Goal: Find specific page/section: Find specific page/section

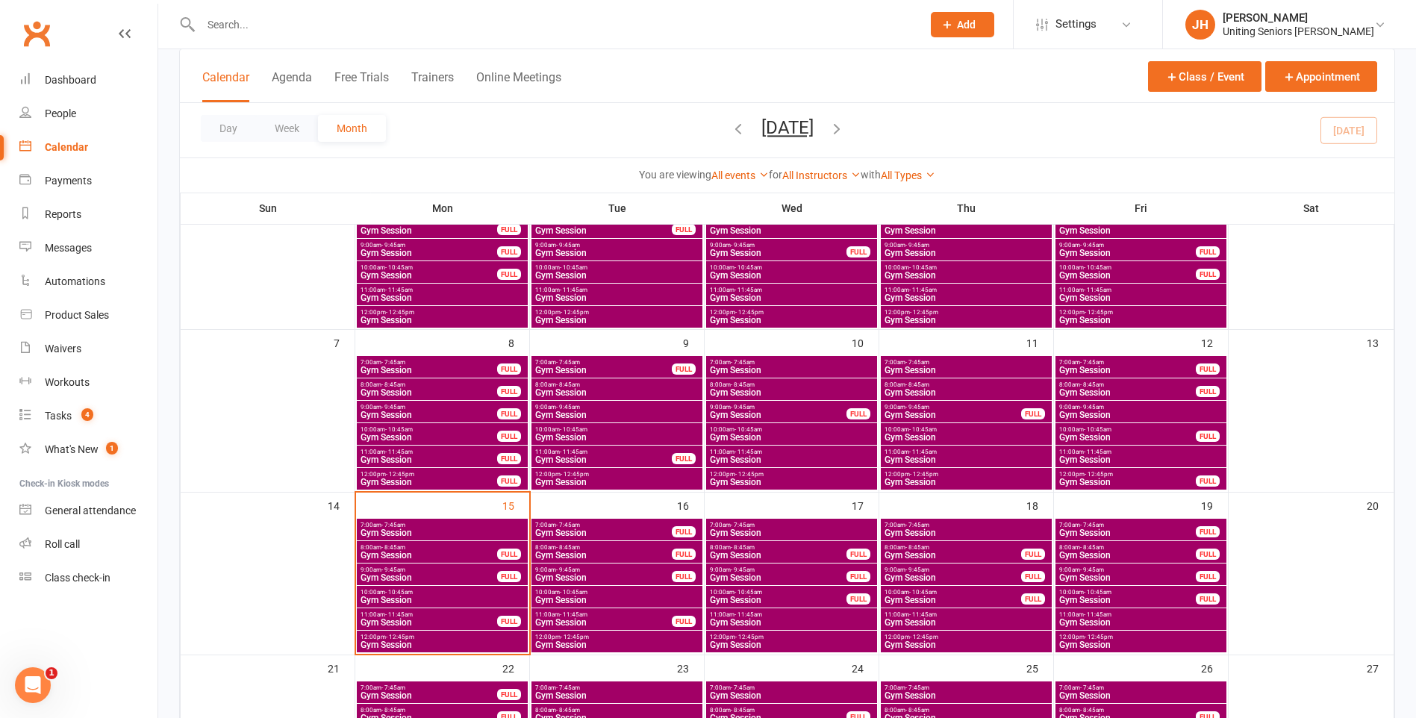
click at [307, 27] on input "text" at bounding box center [553, 24] width 715 height 21
click at [245, 23] on input "text" at bounding box center [553, 24] width 715 height 21
type input "jacqui"
click at [258, 57] on div "[PERSON_NAME]" at bounding box center [255, 66] width 83 height 22
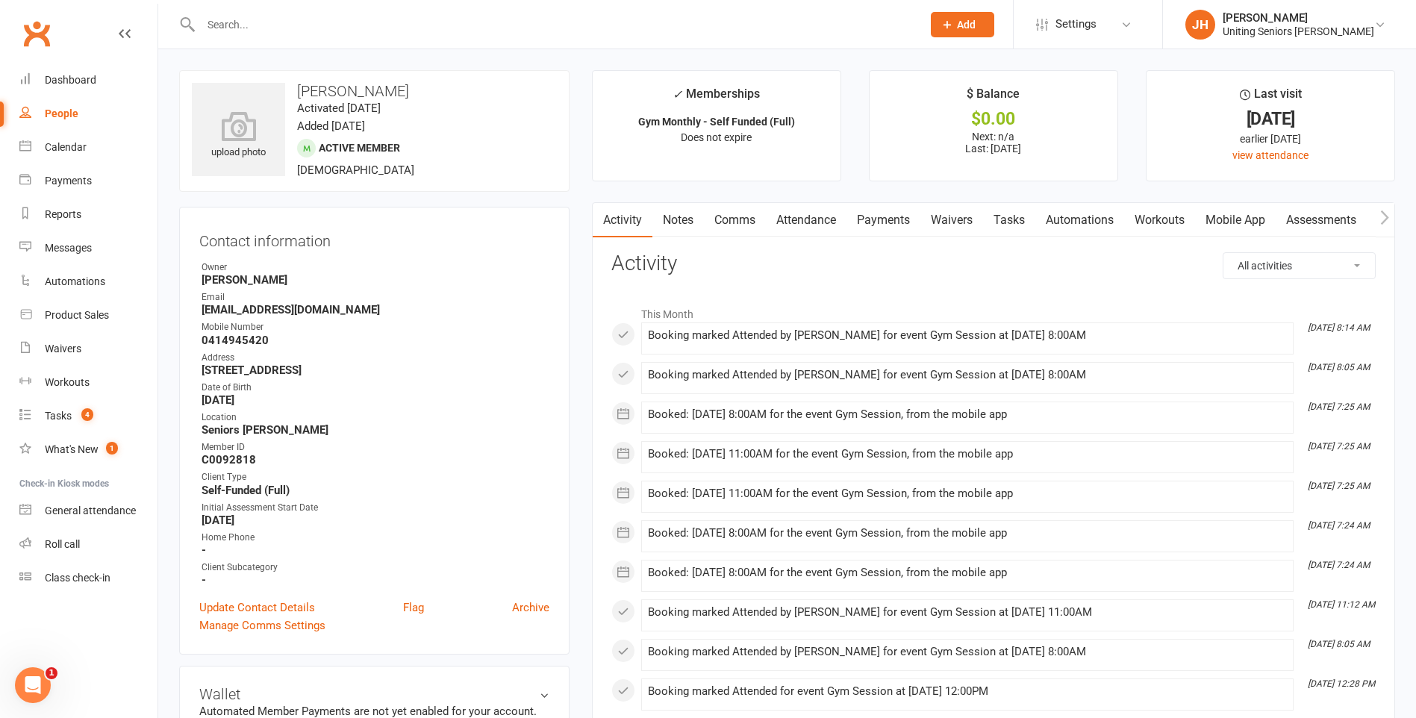
click at [263, 37] on div at bounding box center [545, 24] width 732 height 49
click at [261, 30] on input "text" at bounding box center [553, 24] width 715 height 21
type input "jacqui"
click at [297, 65] on div "[EMAIL_ADDRESS][DOMAIN_NAME]" at bounding box center [377, 66] width 160 height 22
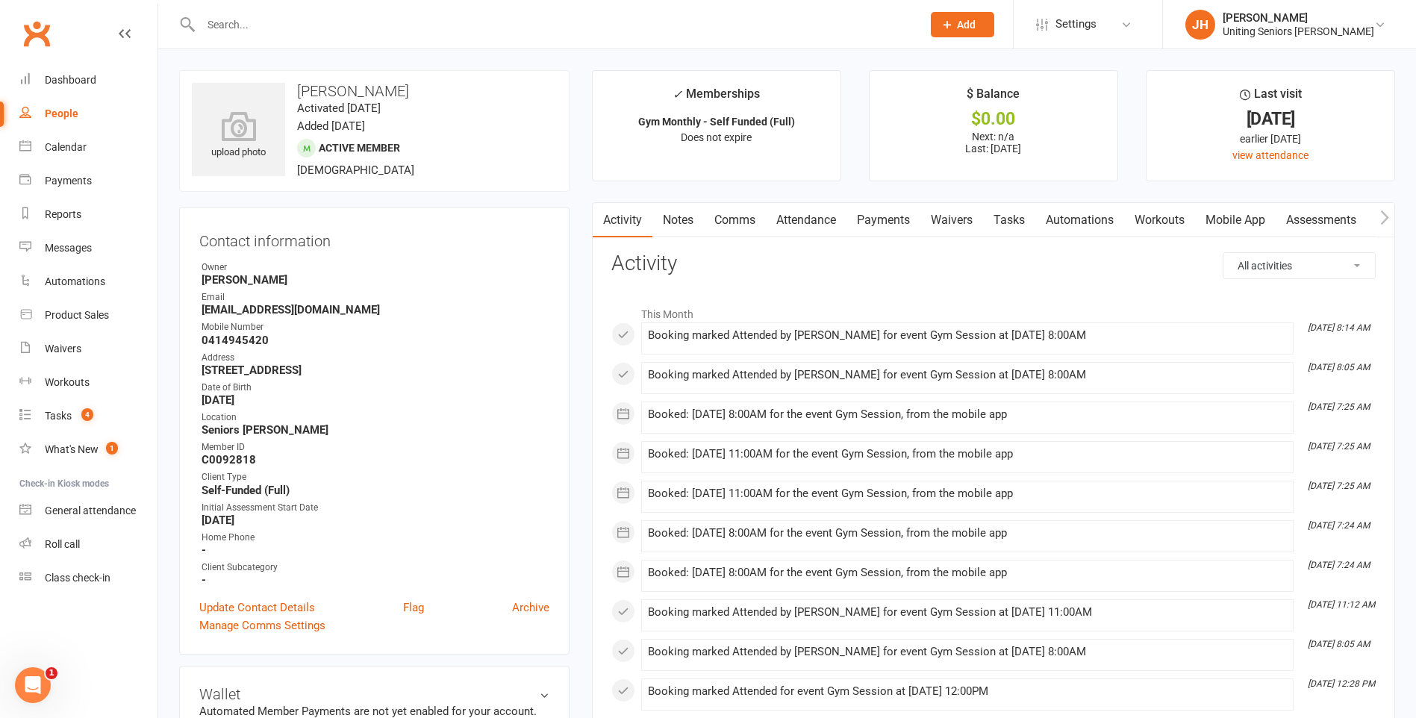
click at [793, 222] on link "Attendance" at bounding box center [806, 220] width 81 height 34
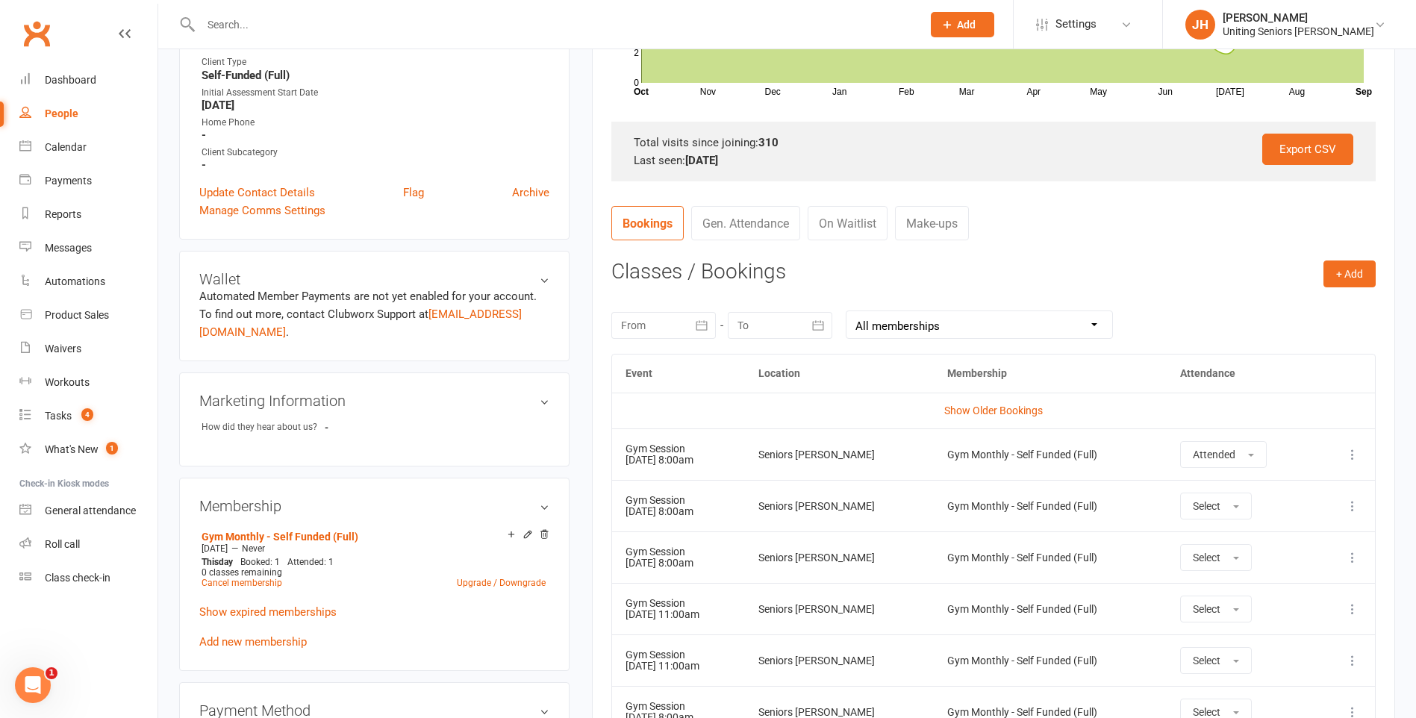
scroll to position [597, 0]
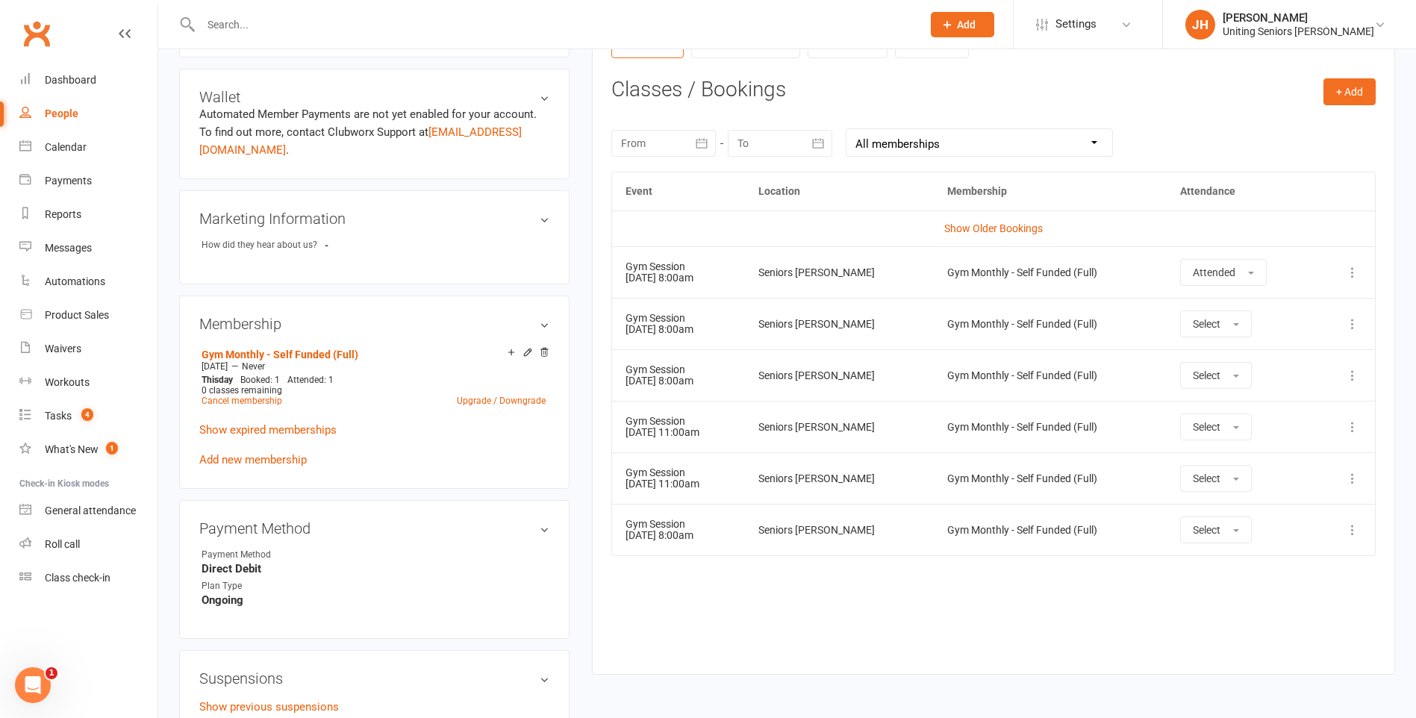
click at [249, 17] on input "text" at bounding box center [553, 24] width 715 height 21
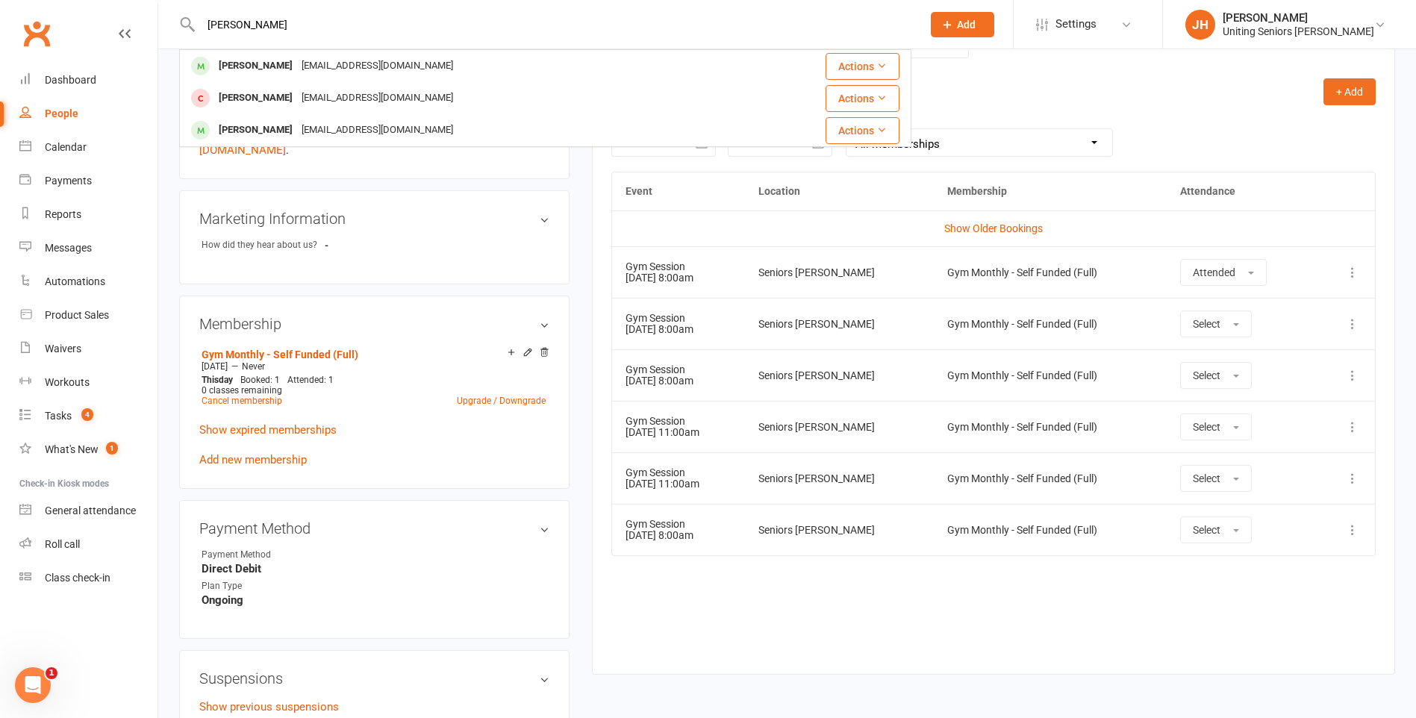
type input "[PERSON_NAME]"
click at [231, 72] on div "[PERSON_NAME]" at bounding box center [255, 66] width 83 height 22
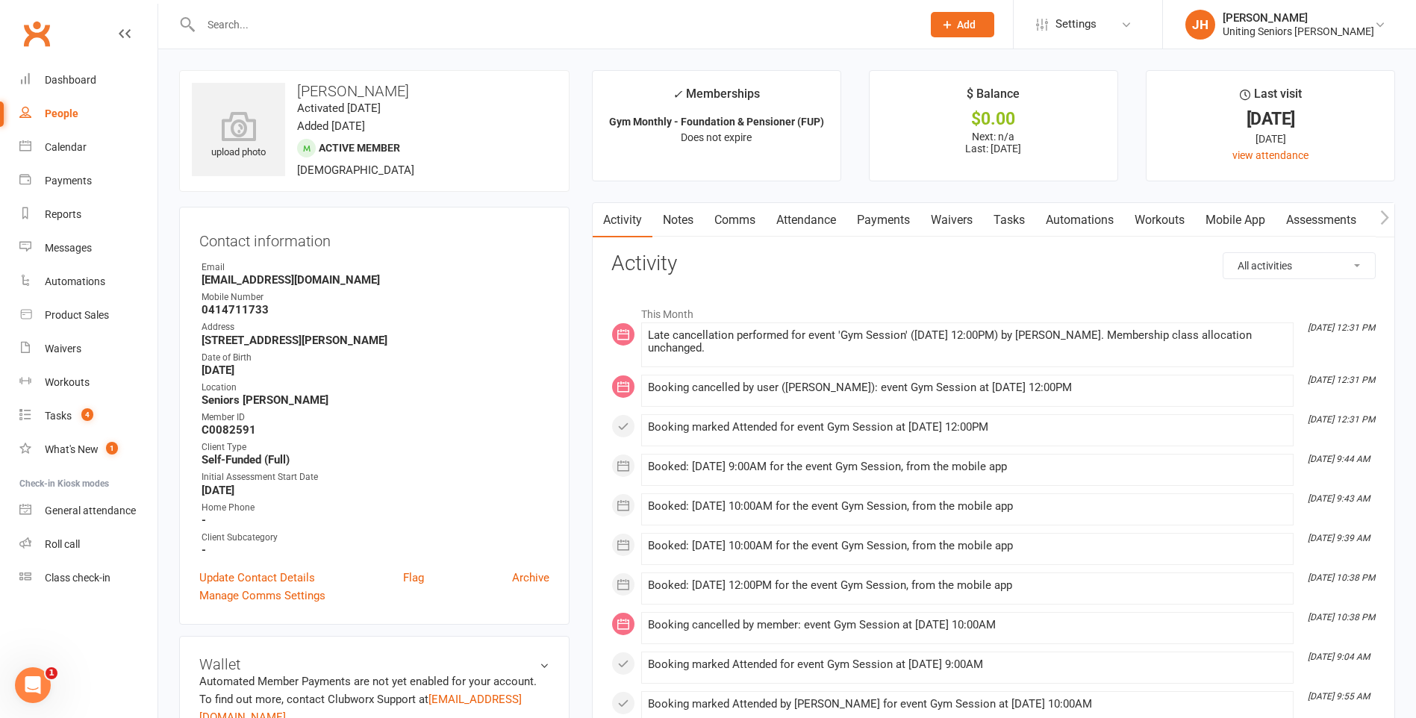
click at [788, 223] on link "Attendance" at bounding box center [806, 220] width 81 height 34
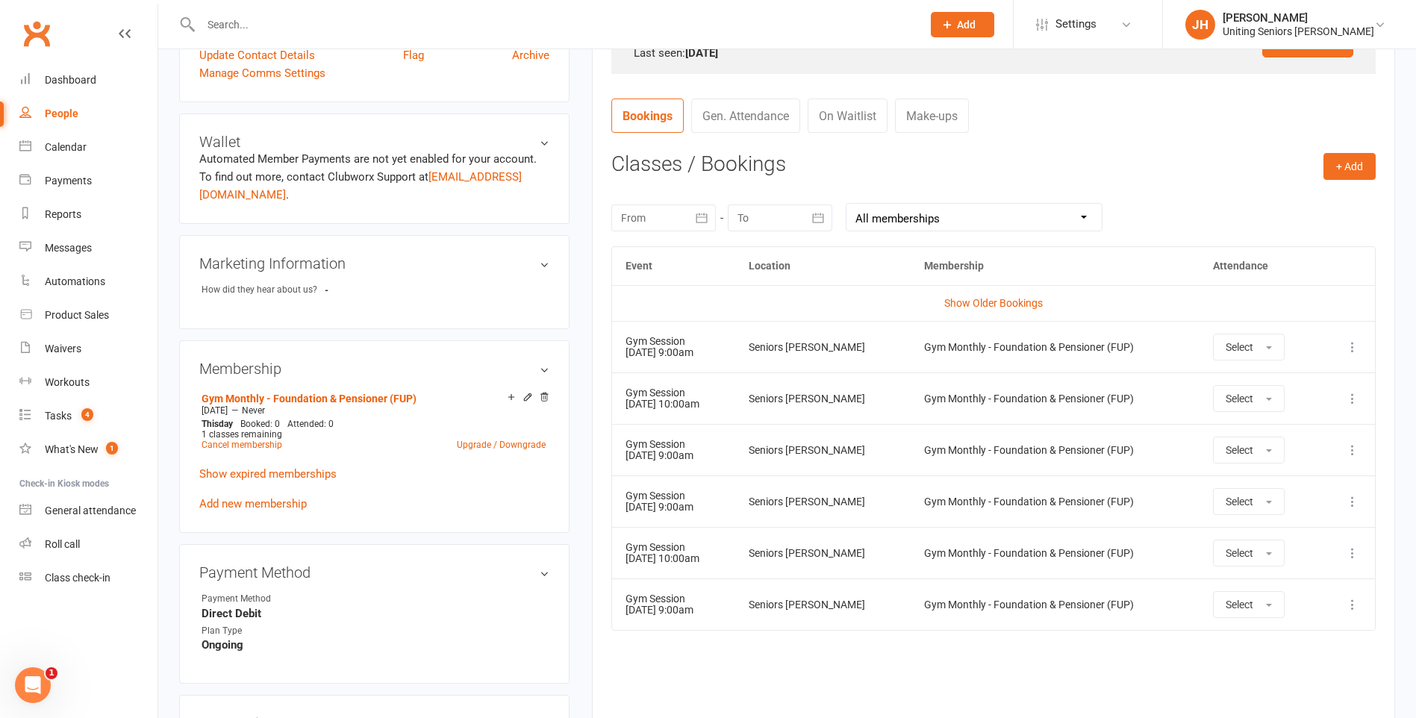
scroll to position [75, 0]
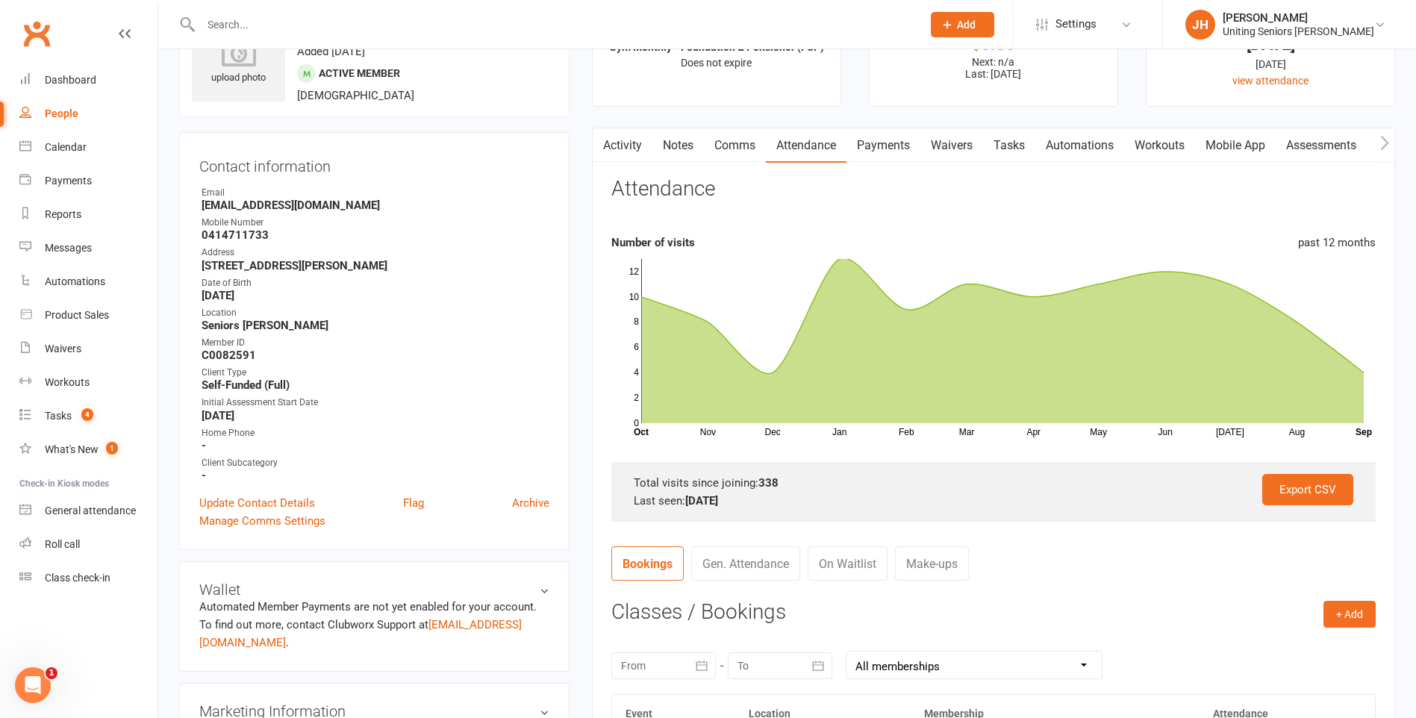
click at [276, 19] on input "text" at bounding box center [553, 24] width 715 height 21
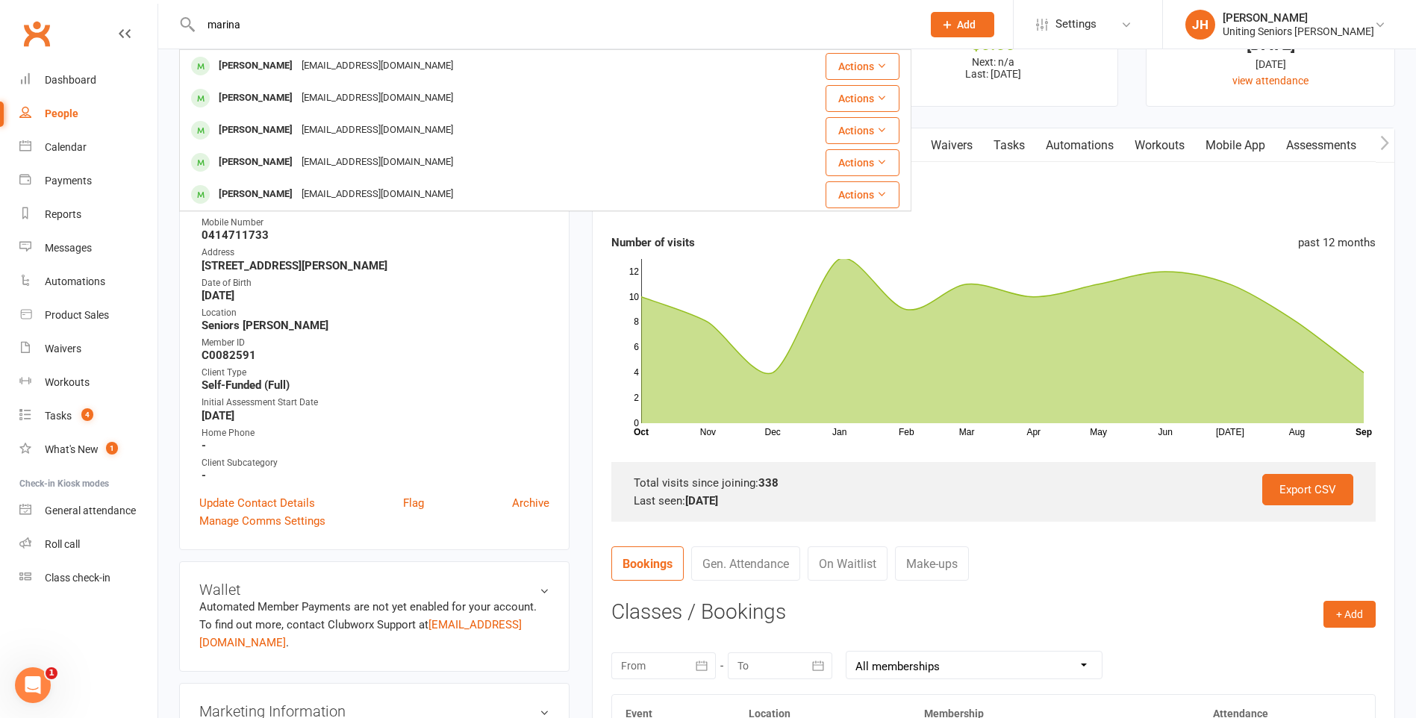
type input "marina"
click at [293, 78] on div "[PERSON_NAME] [PERSON_NAME][EMAIL_ADDRESS][PERSON_NAME][DOMAIN_NAME]" at bounding box center [461, 66] width 560 height 31
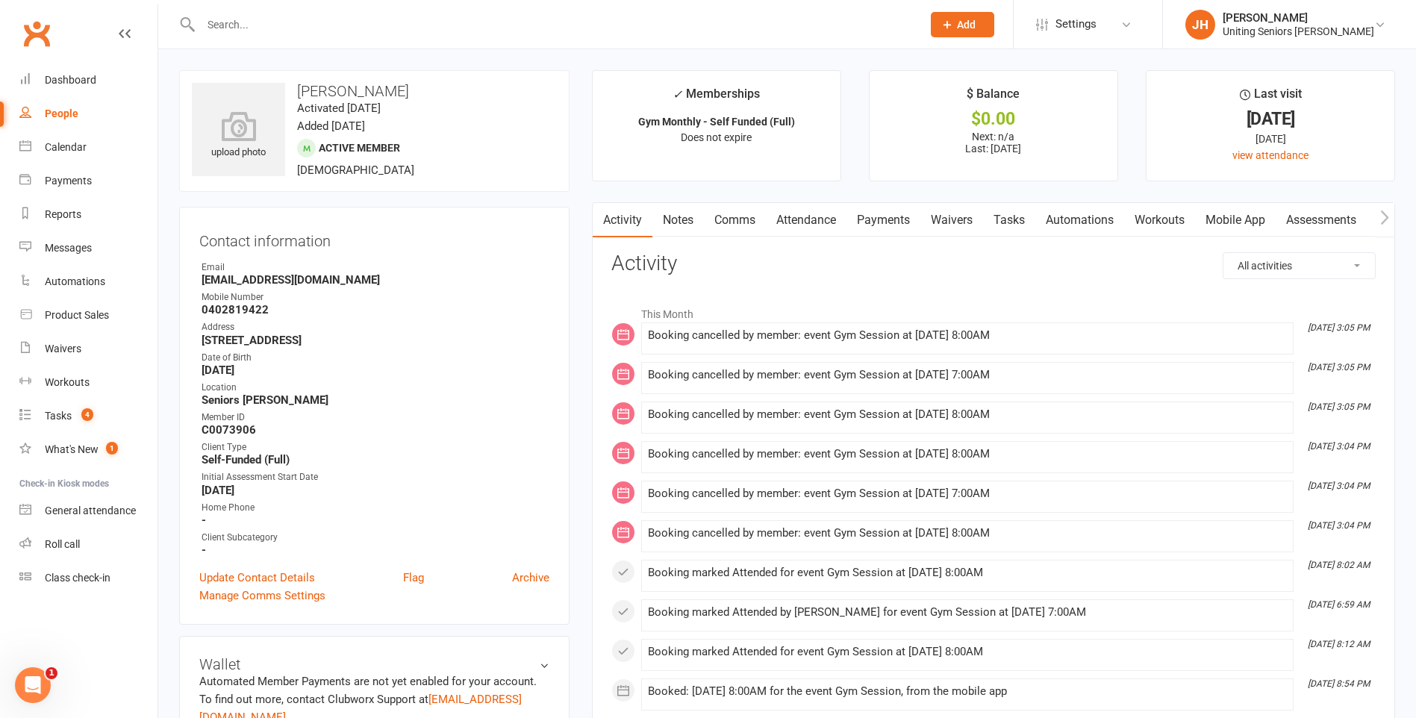
click at [807, 219] on link "Attendance" at bounding box center [806, 220] width 81 height 34
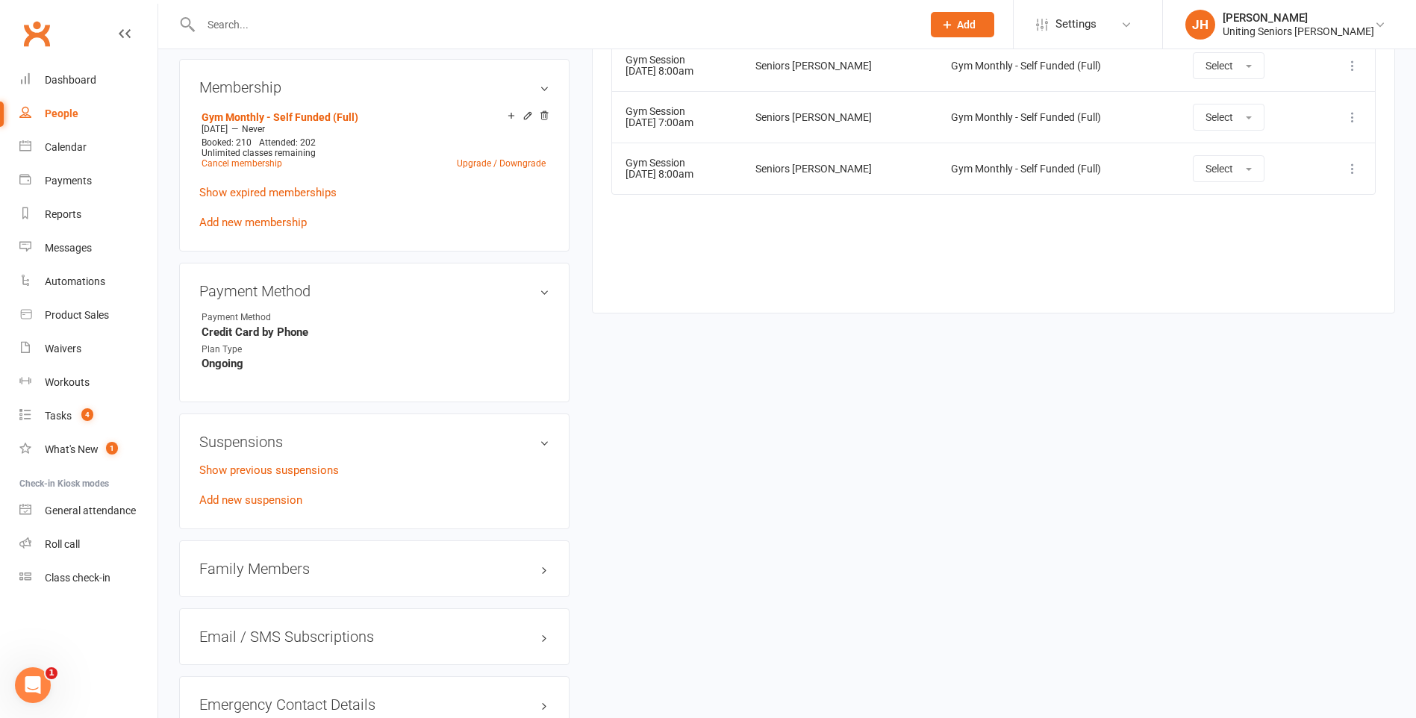
scroll to position [448, 0]
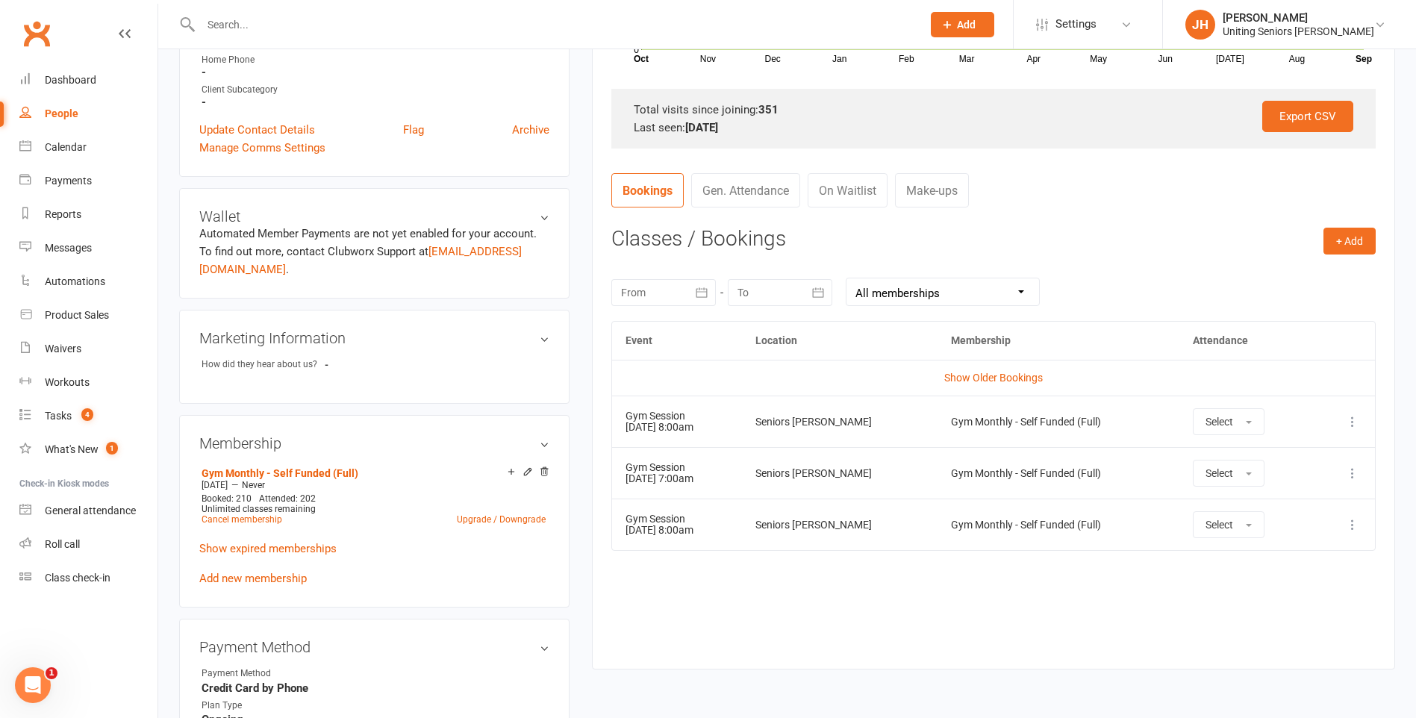
click at [273, 22] on input "text" at bounding box center [553, 24] width 715 height 21
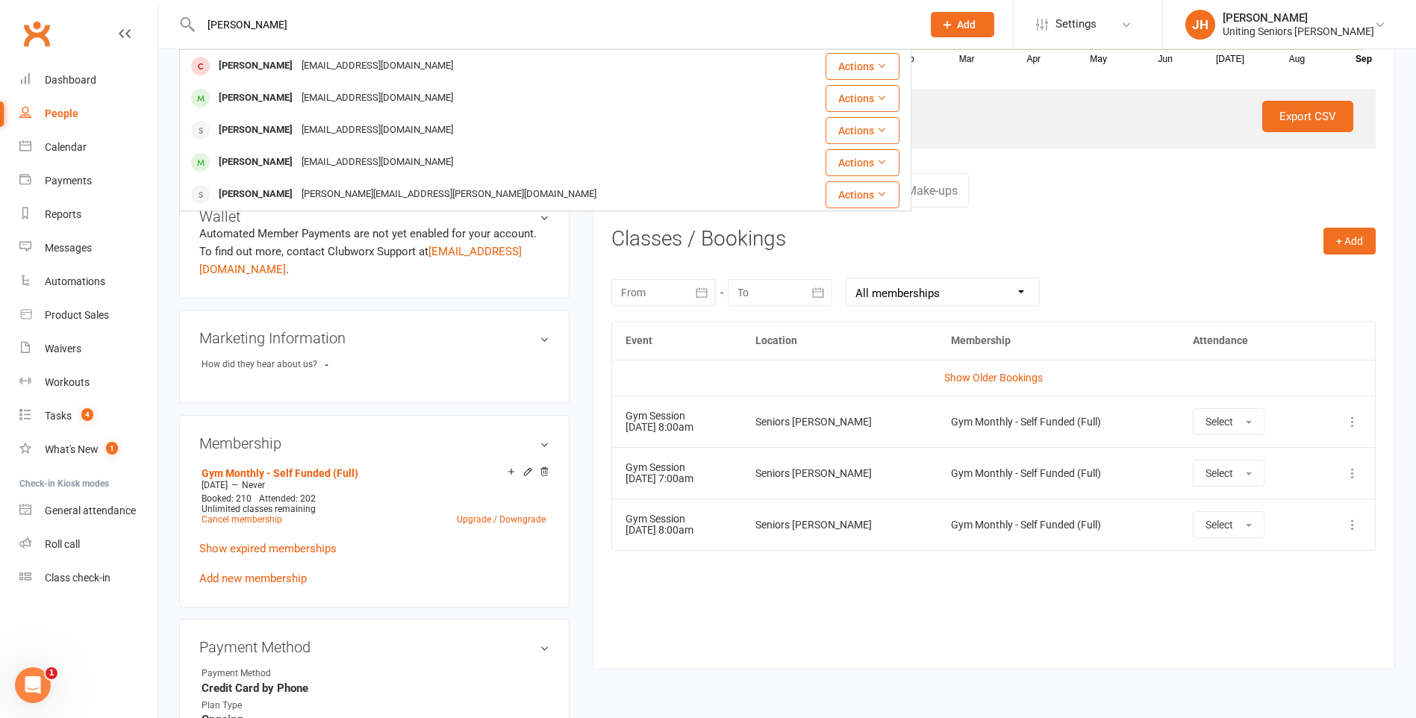
type input "[PERSON_NAME]"
click at [261, 60] on div "[PERSON_NAME]" at bounding box center [255, 66] width 83 height 22
